Goal: Information Seeking & Learning: Learn about a topic

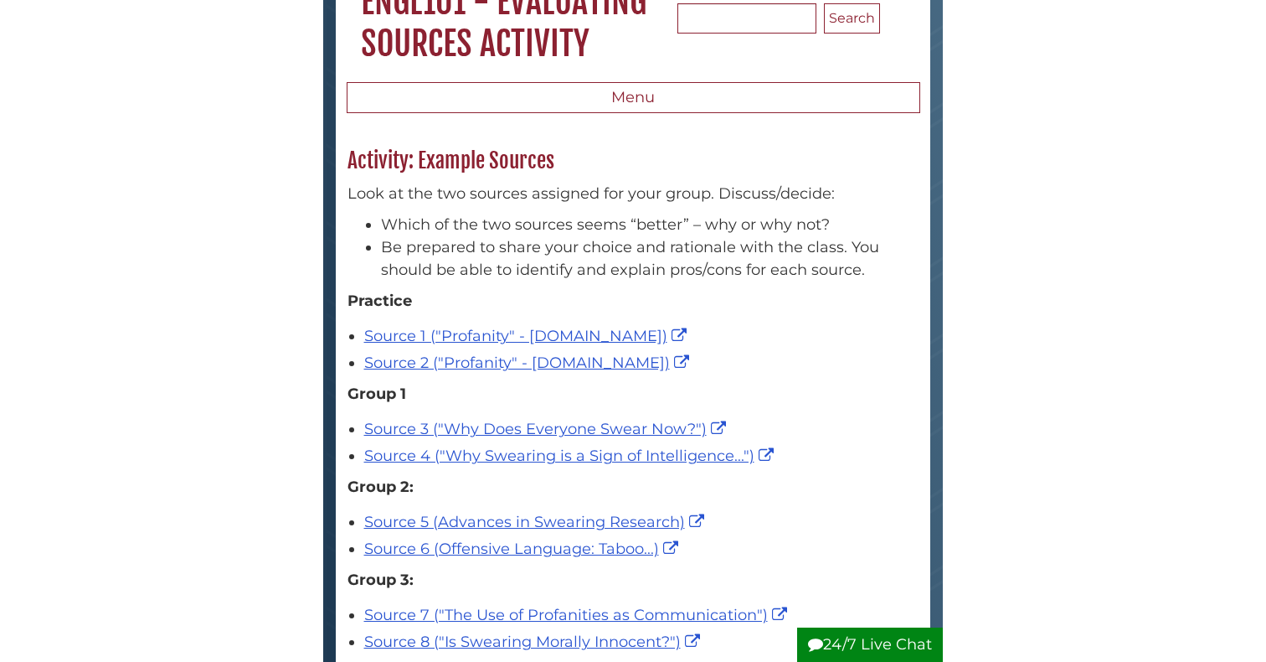
scroll to position [177, 0]
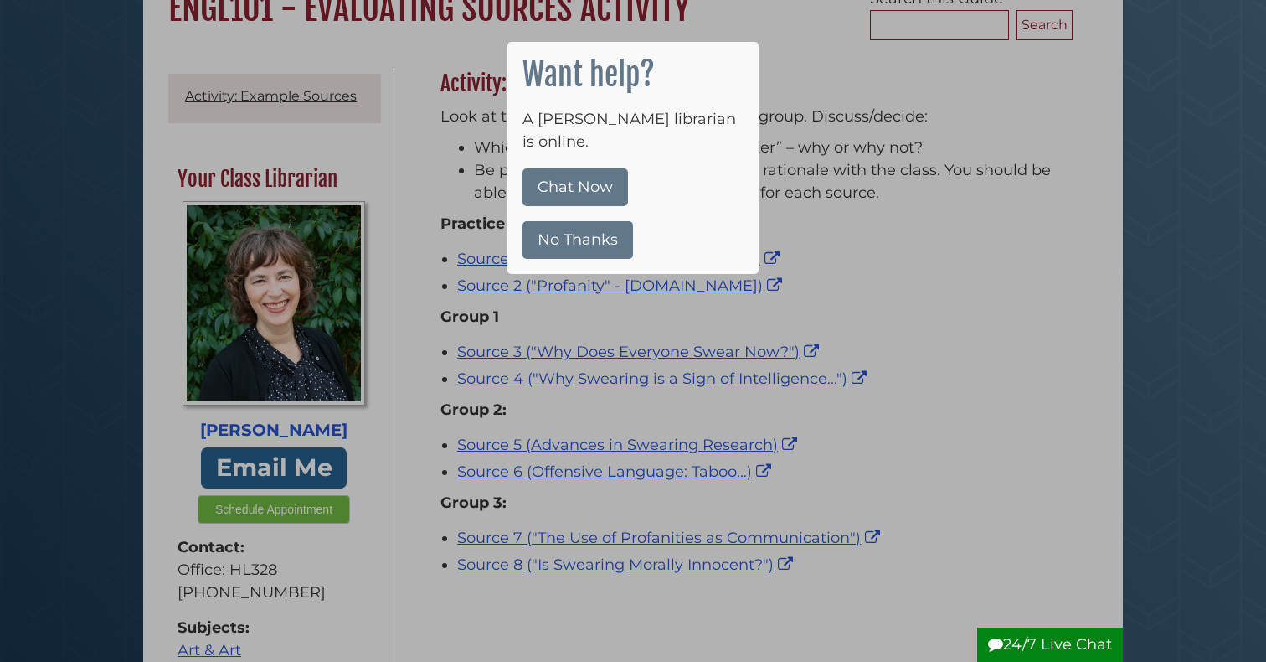
click at [821, 142] on div at bounding box center [633, 331] width 1266 height 662
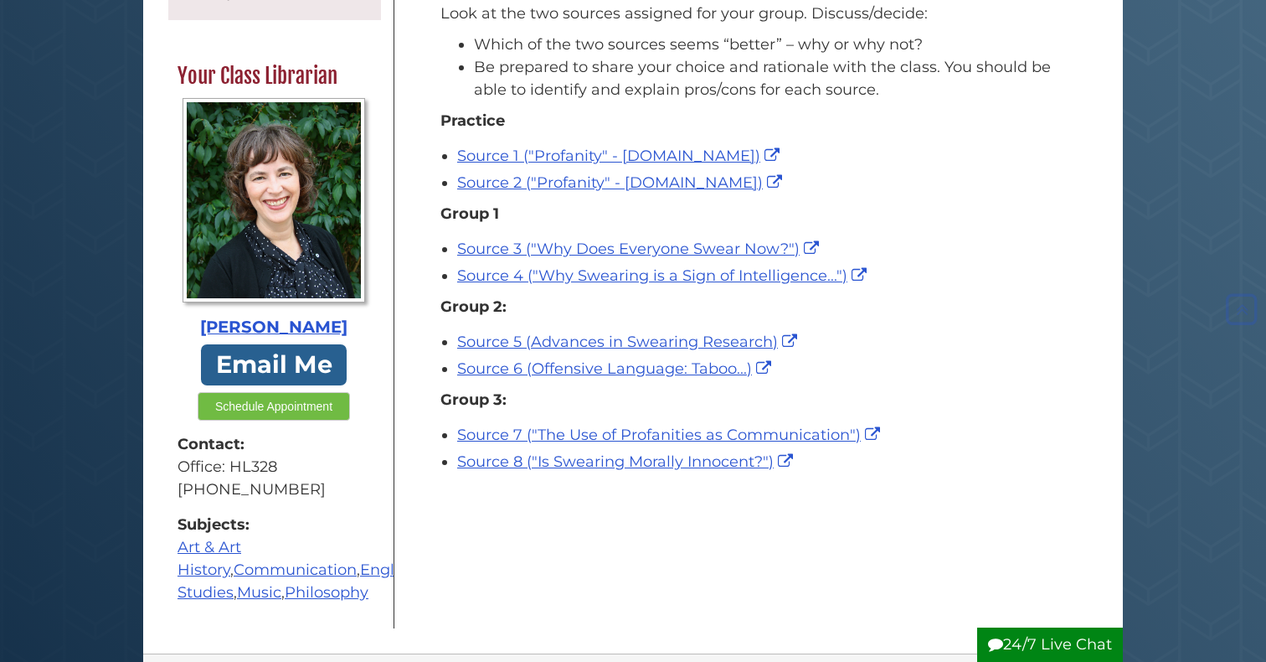
scroll to position [281, 0]
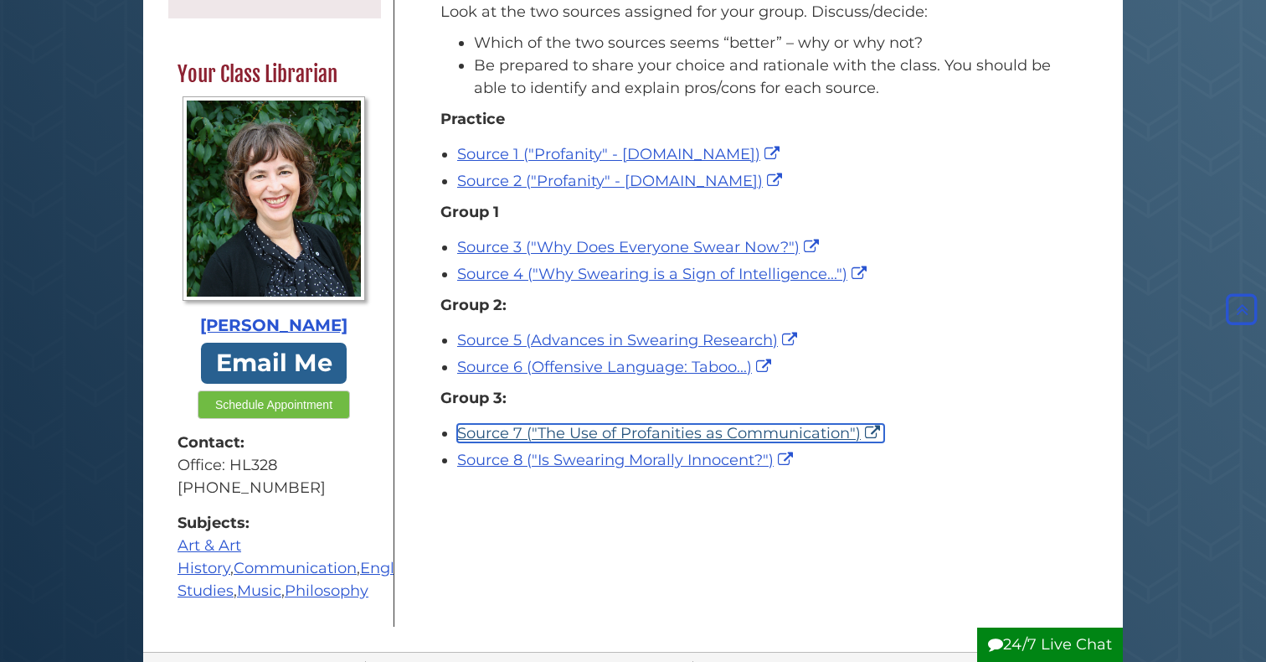
click at [536, 434] on link "Source 7 ("The Use of Profanities as Communication")" at bounding box center [670, 433] width 427 height 18
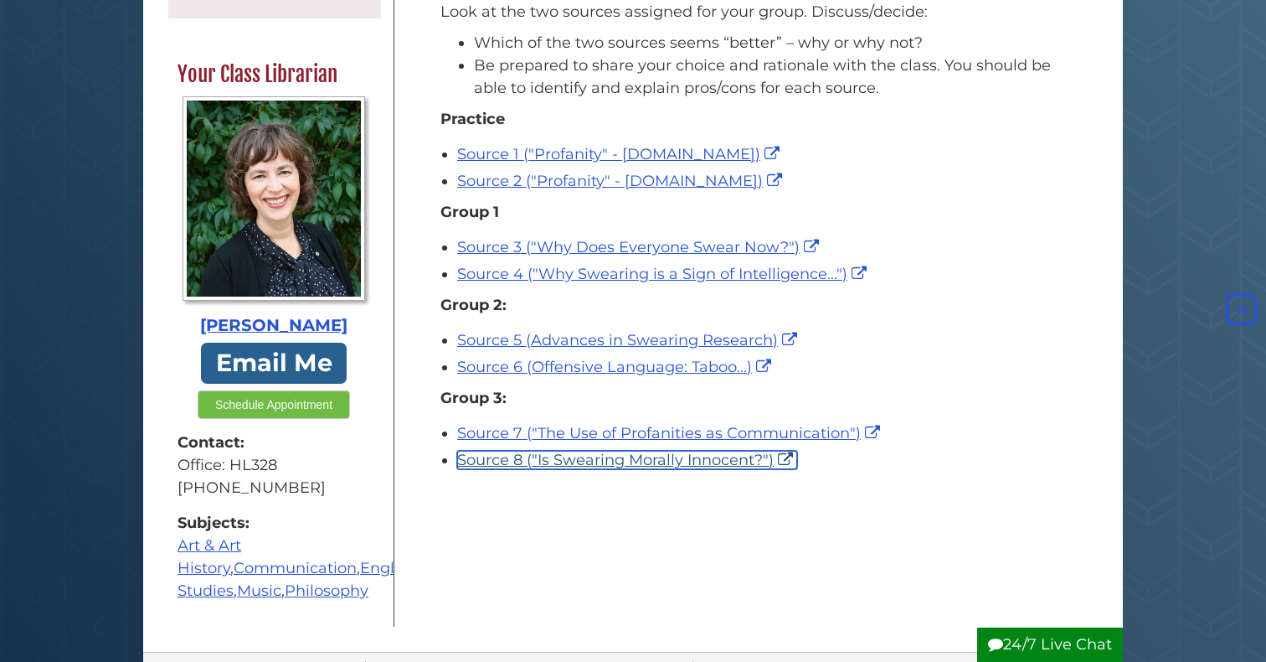
click at [519, 456] on link "Source 8 ("Is Swearing Morally Innocent?")" at bounding box center [627, 460] width 340 height 18
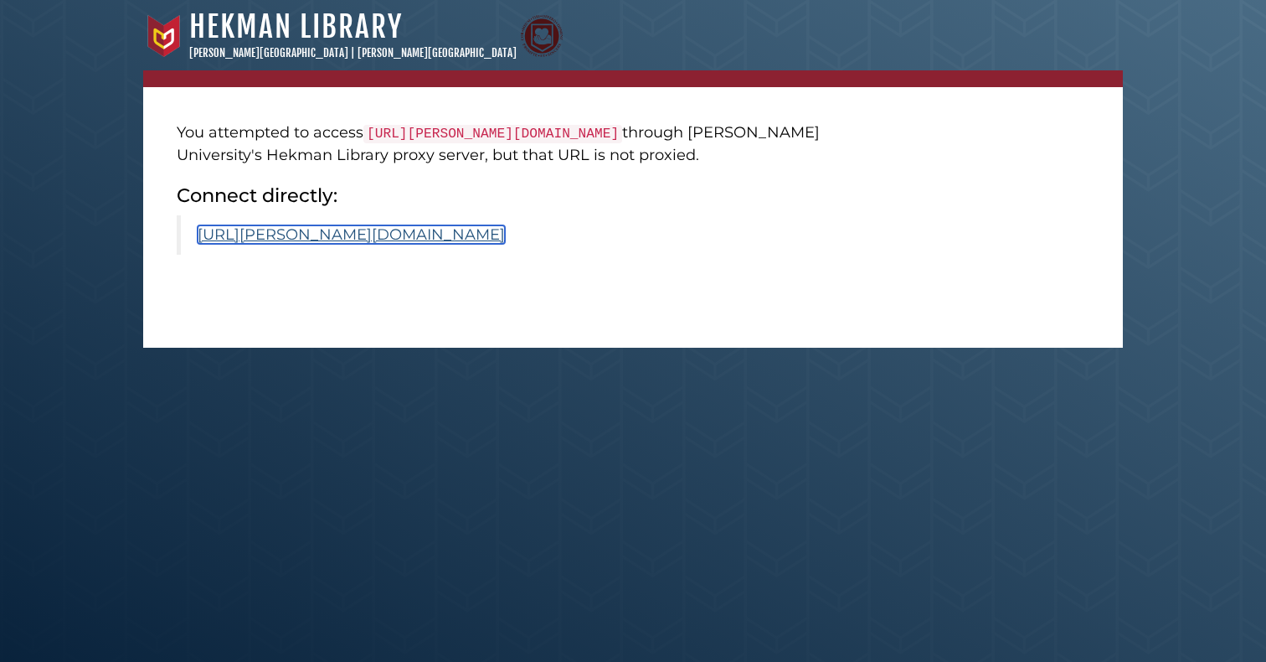
click at [404, 244] on link "https://calvin.primo.exlibrisgroup.com/permalink/01CALVIN_INST/1p09kqq/cdi_cros…" at bounding box center [351, 234] width 307 height 18
click at [388, 244] on link "https://calvin.primo.exlibrisgroup.com/permalink/01CALVIN_INST/1p09kqq/cdi_proq…" at bounding box center [351, 234] width 307 height 18
